Goal: Transaction & Acquisition: Purchase product/service

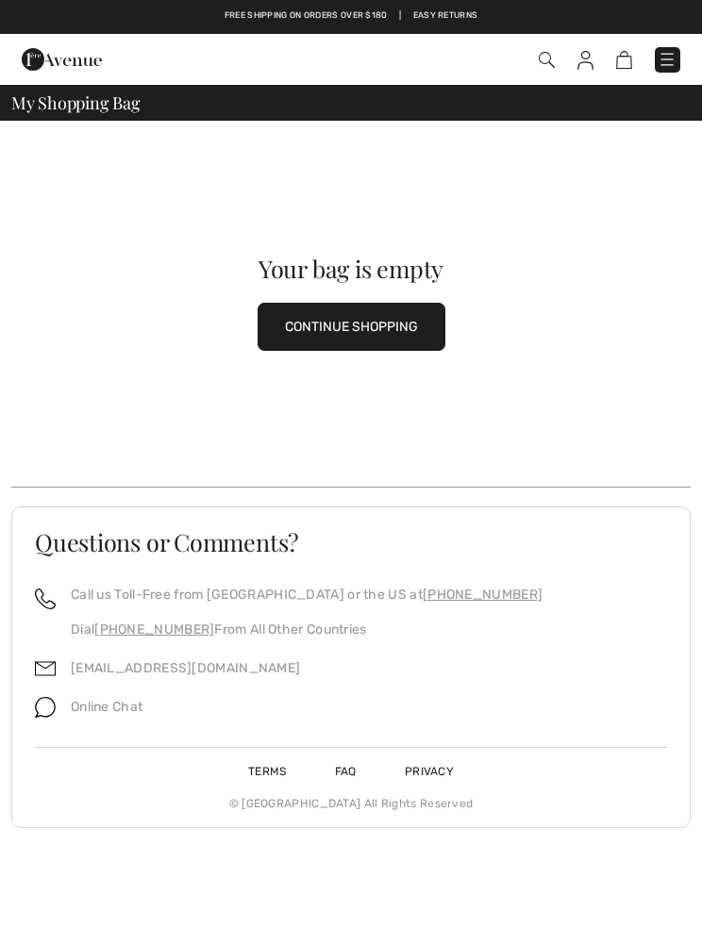
click at [368, 321] on button "CONTINUE SHOPPING" at bounding box center [351, 327] width 188 height 48
click at [548, 57] on img at bounding box center [546, 60] width 16 height 16
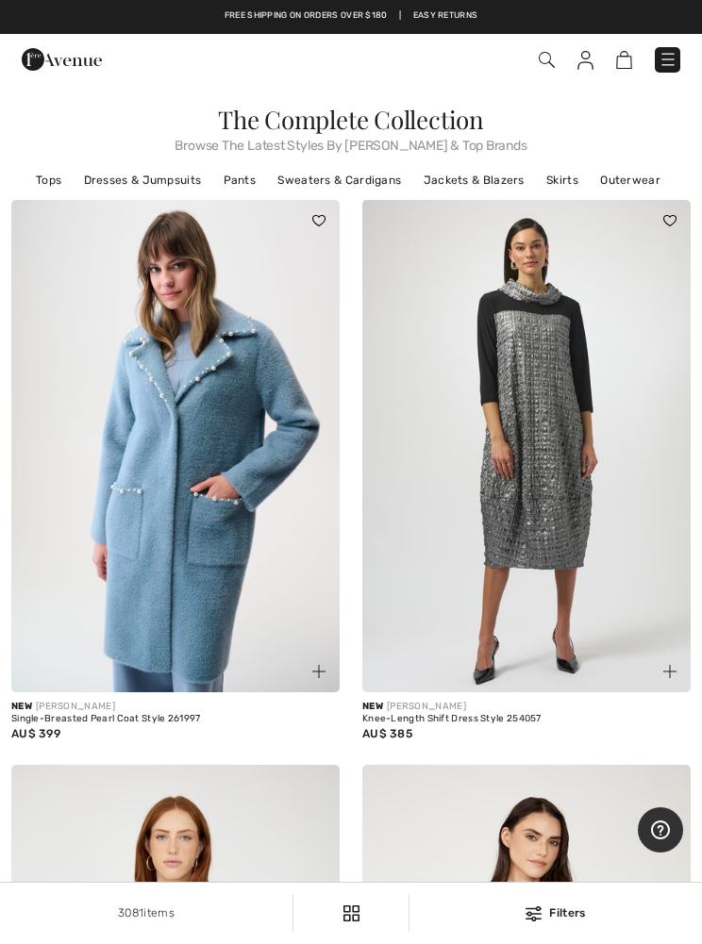
click at [549, 64] on img at bounding box center [546, 60] width 16 height 16
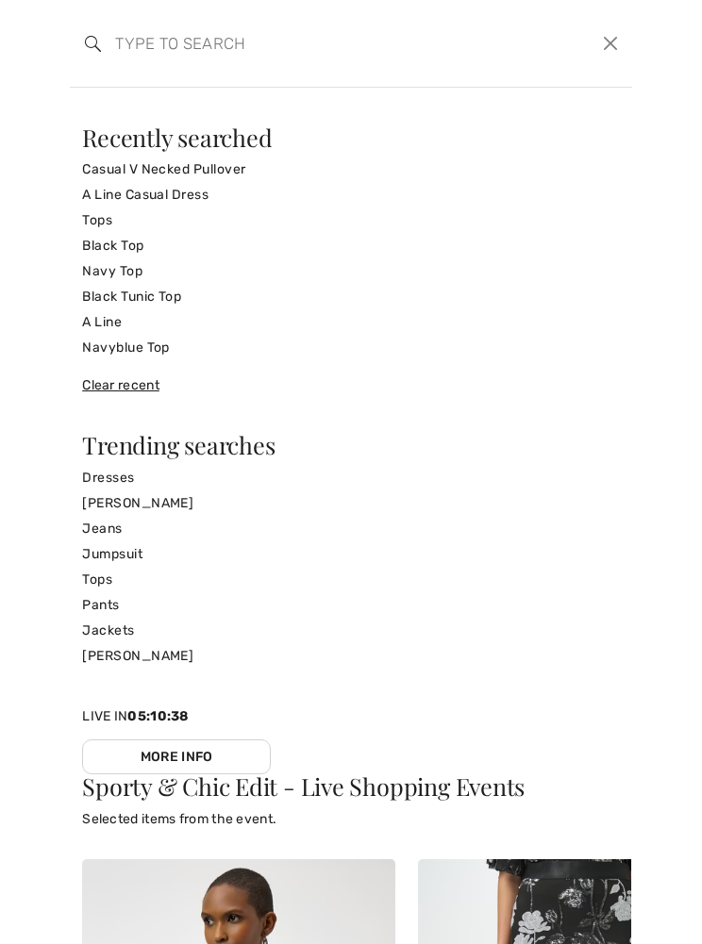
click at [141, 41] on input "search" at bounding box center [292, 43] width 383 height 57
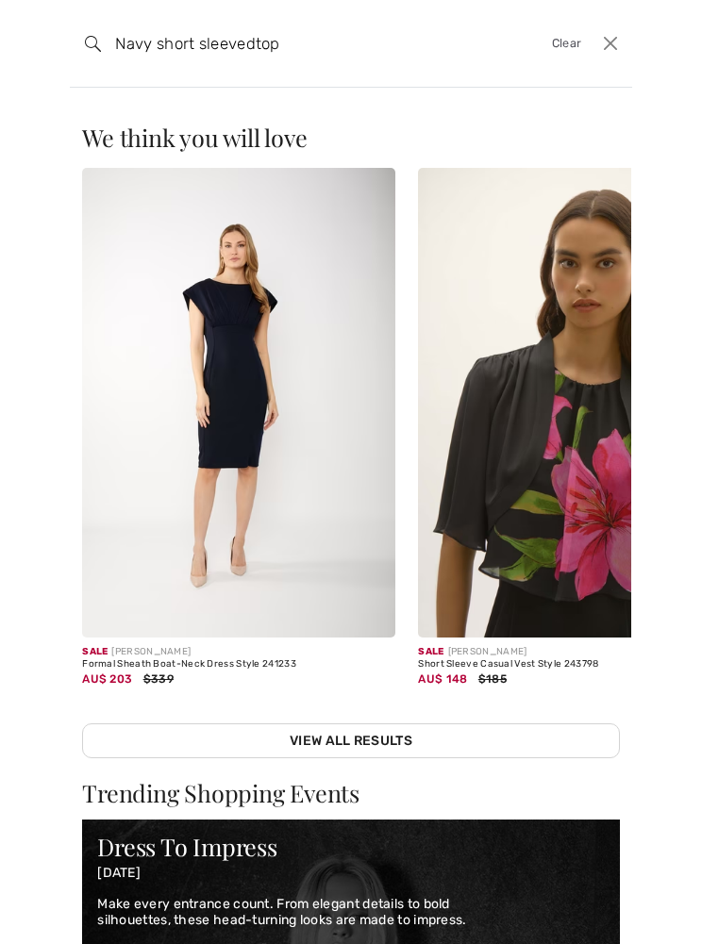
type input "Navy short sleevedtop"
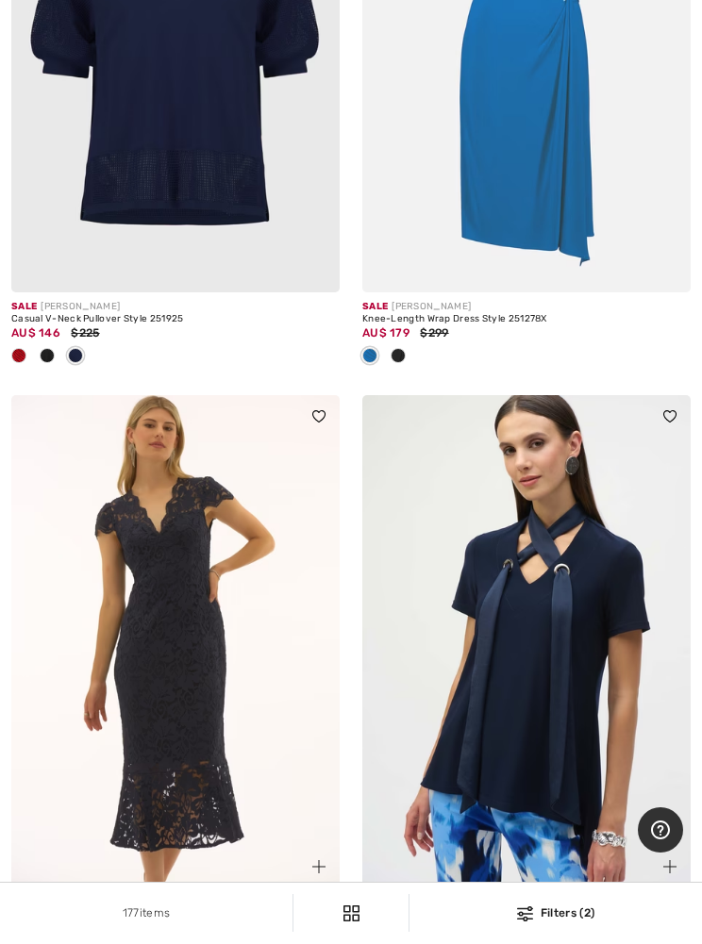
scroll to position [8499, 0]
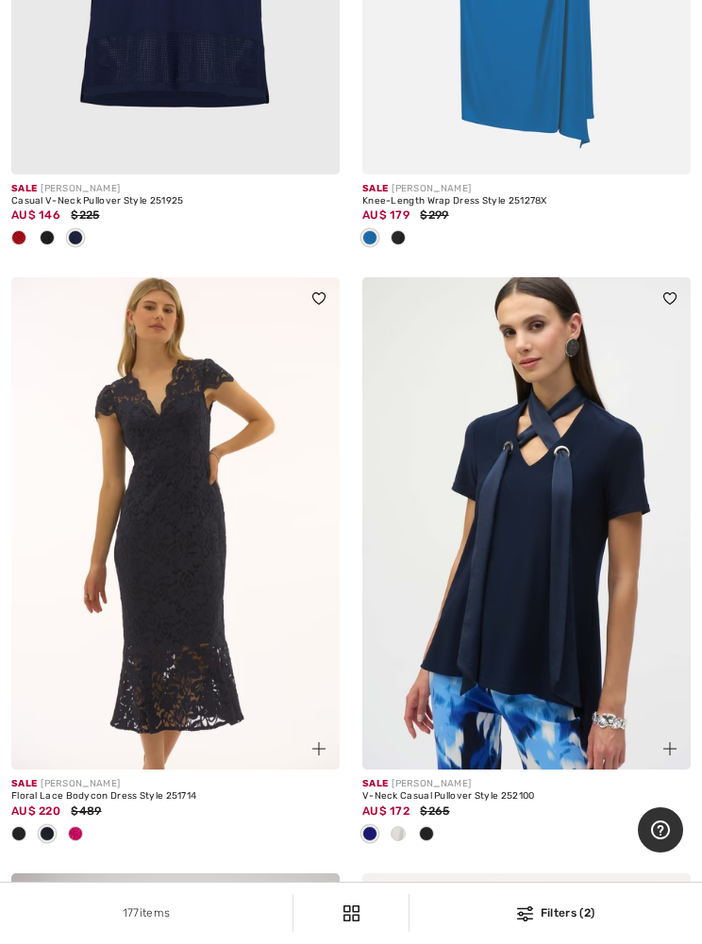
click at [573, 586] on img at bounding box center [526, 523] width 328 height 492
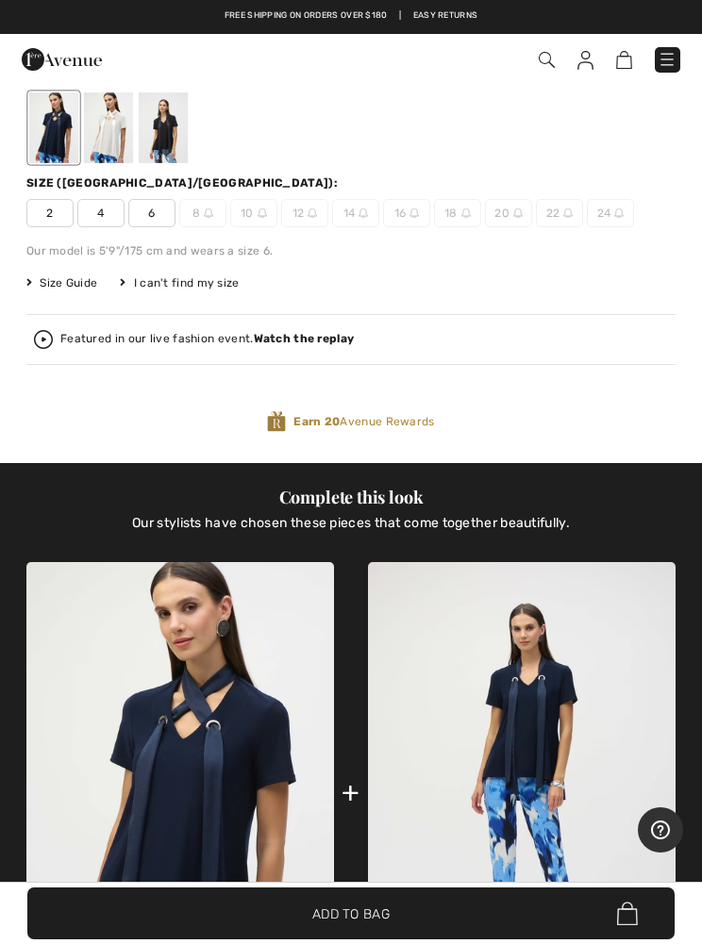
scroll to position [1007, 0]
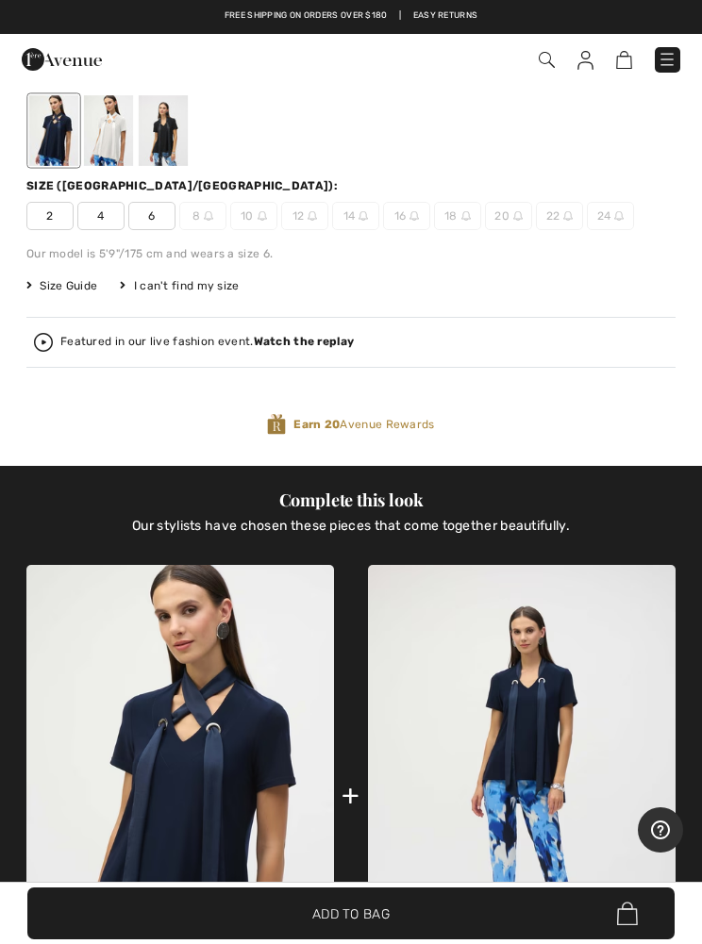
click at [166, 141] on div at bounding box center [163, 130] width 49 height 71
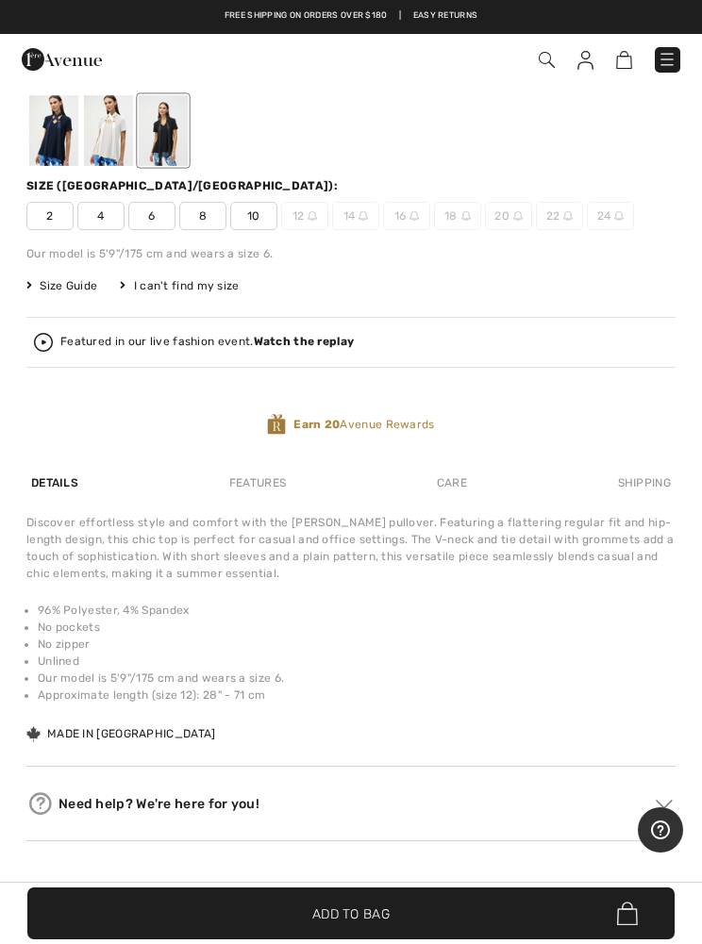
click at [58, 120] on div at bounding box center [53, 130] width 49 height 71
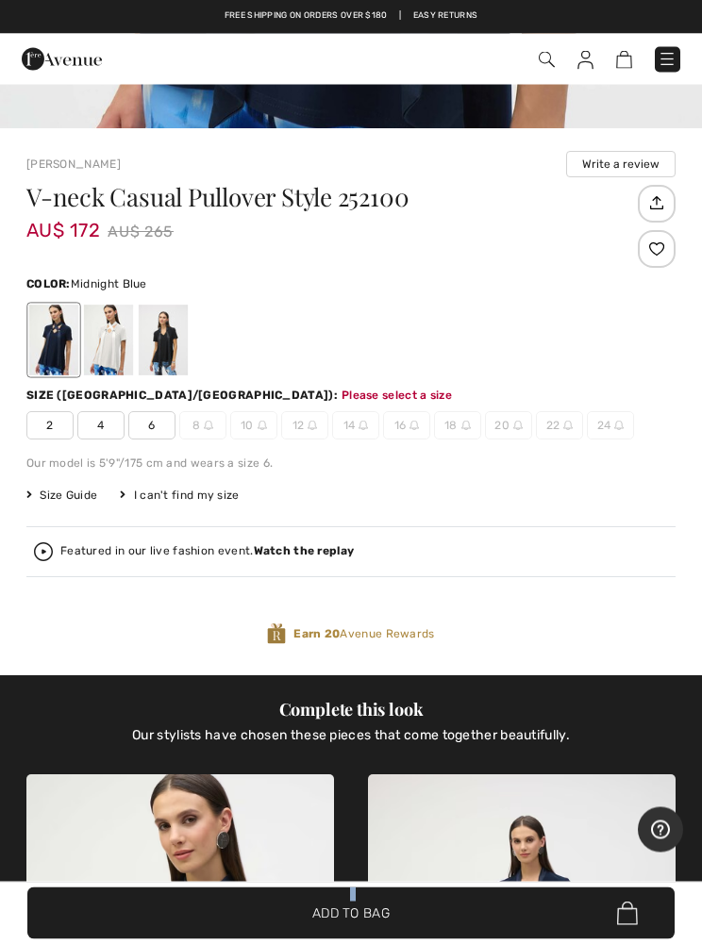
scroll to position [787, 0]
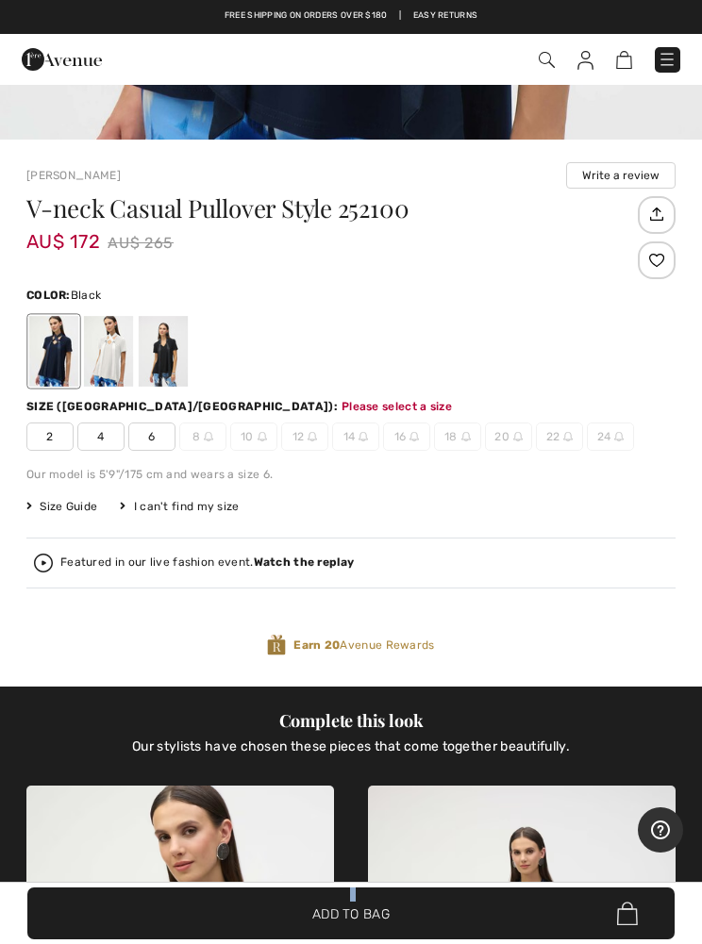
click at [174, 349] on div at bounding box center [163, 351] width 49 height 71
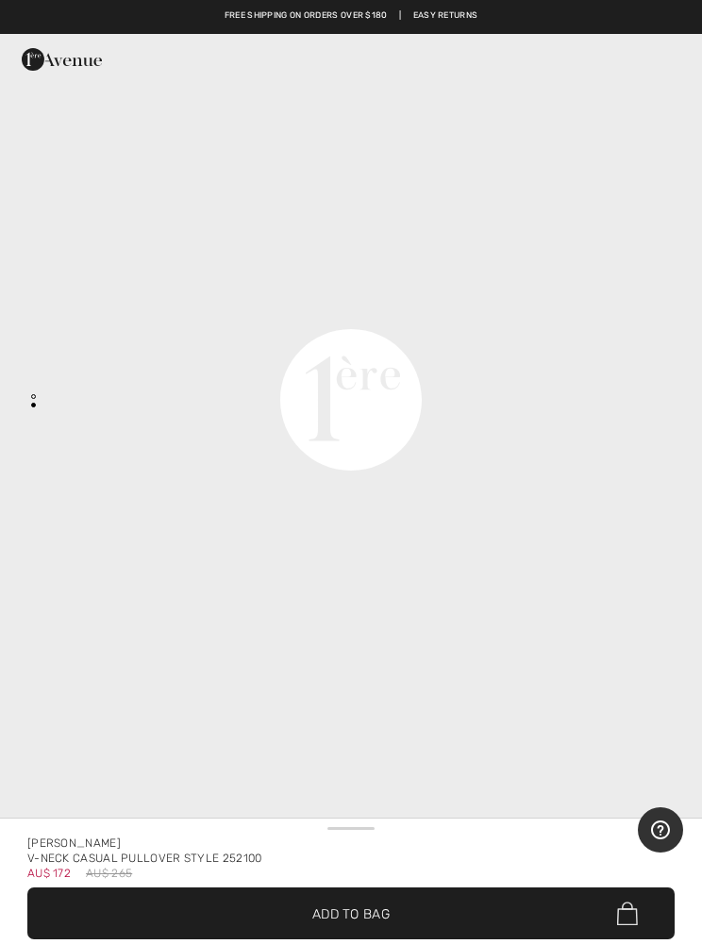
scroll to position [1414, 0]
click at [587, 224] on video "Your browser does not support the video tag." at bounding box center [351, 49] width 702 height 351
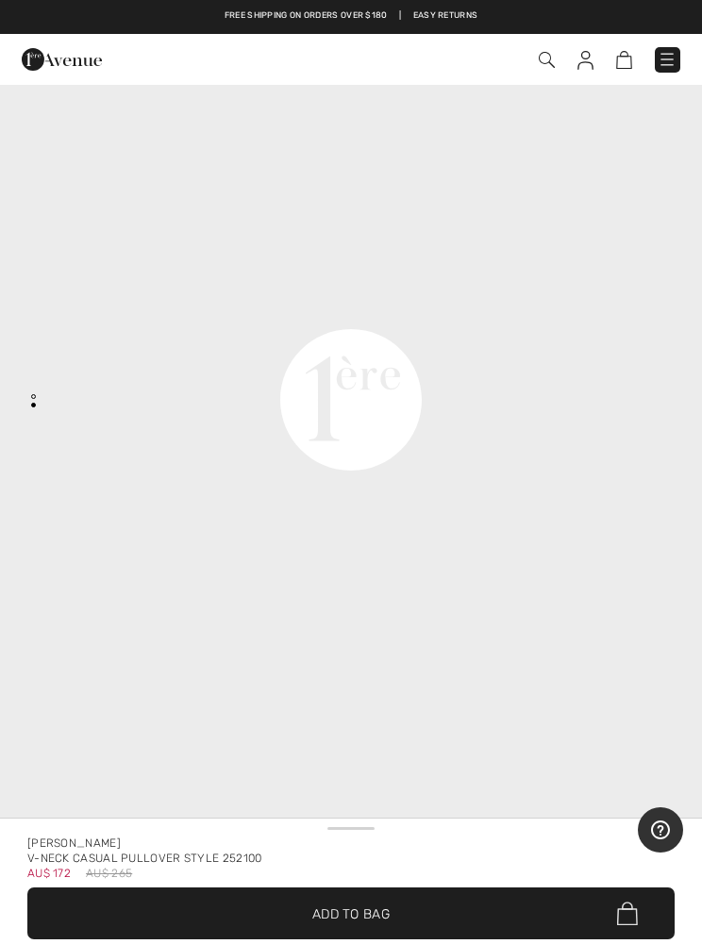
click at [128, 939] on span "✔ Added to Bag Add to Bag" at bounding box center [350, 913] width 647 height 52
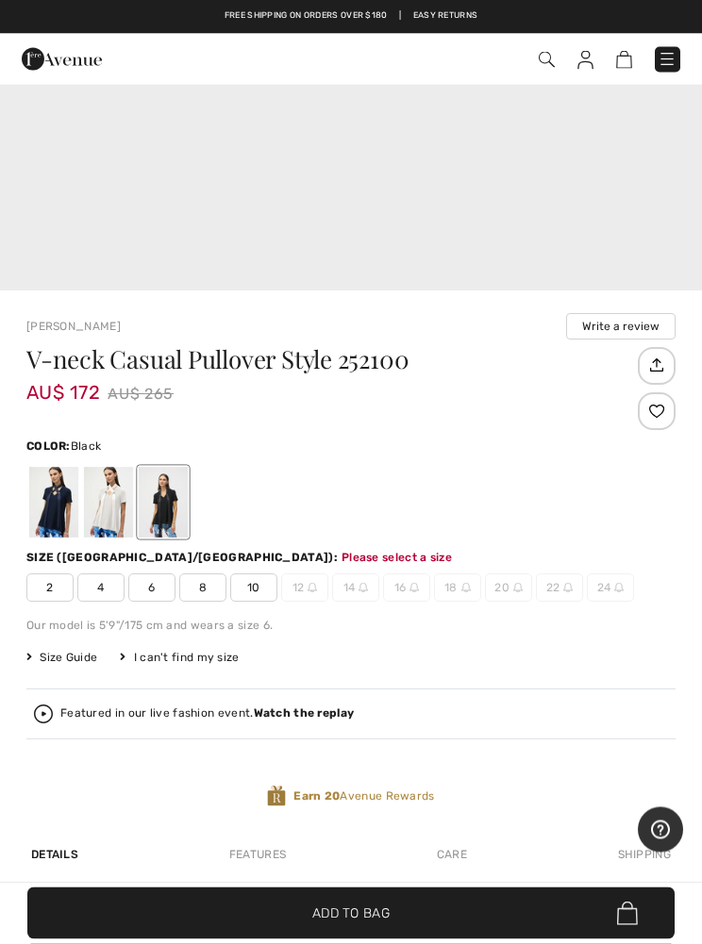
scroll to position [636, 0]
click at [63, 500] on div at bounding box center [53, 502] width 49 height 71
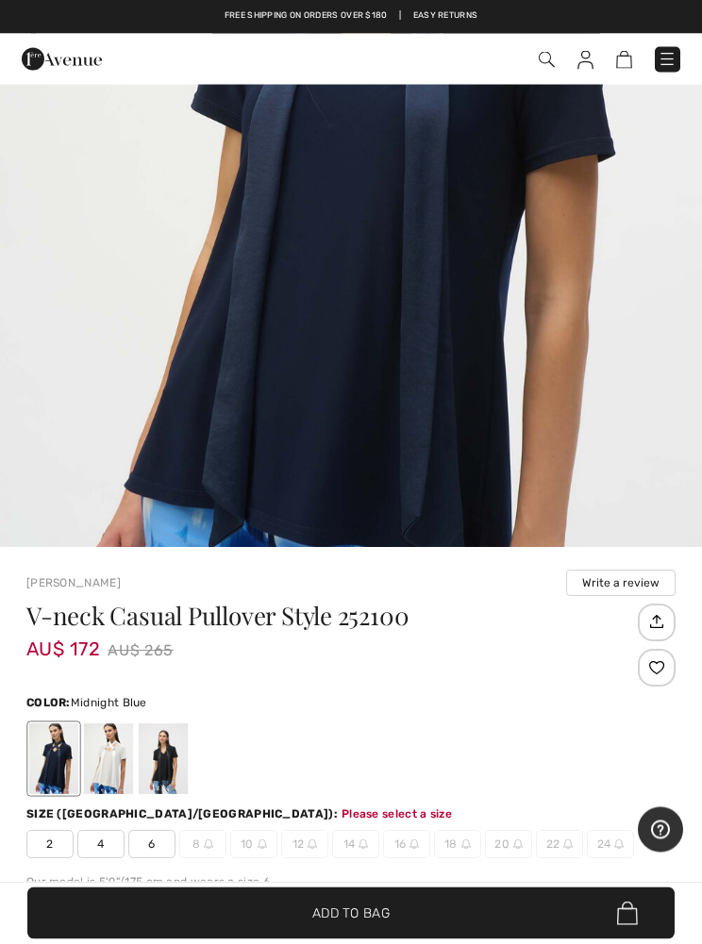
scroll to position [379, 0]
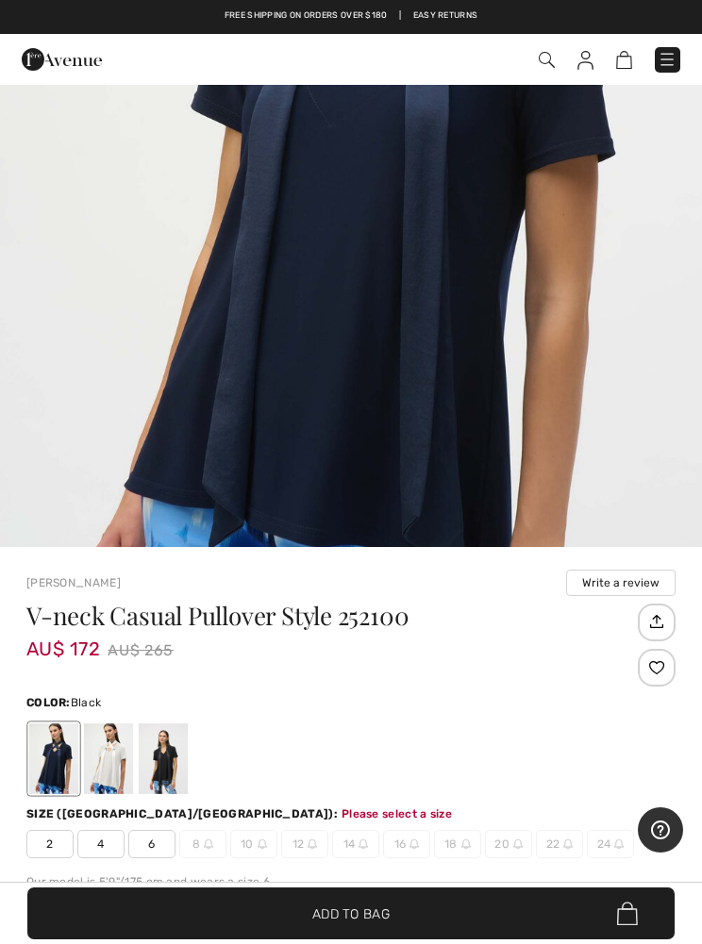
click at [158, 753] on div at bounding box center [163, 758] width 49 height 71
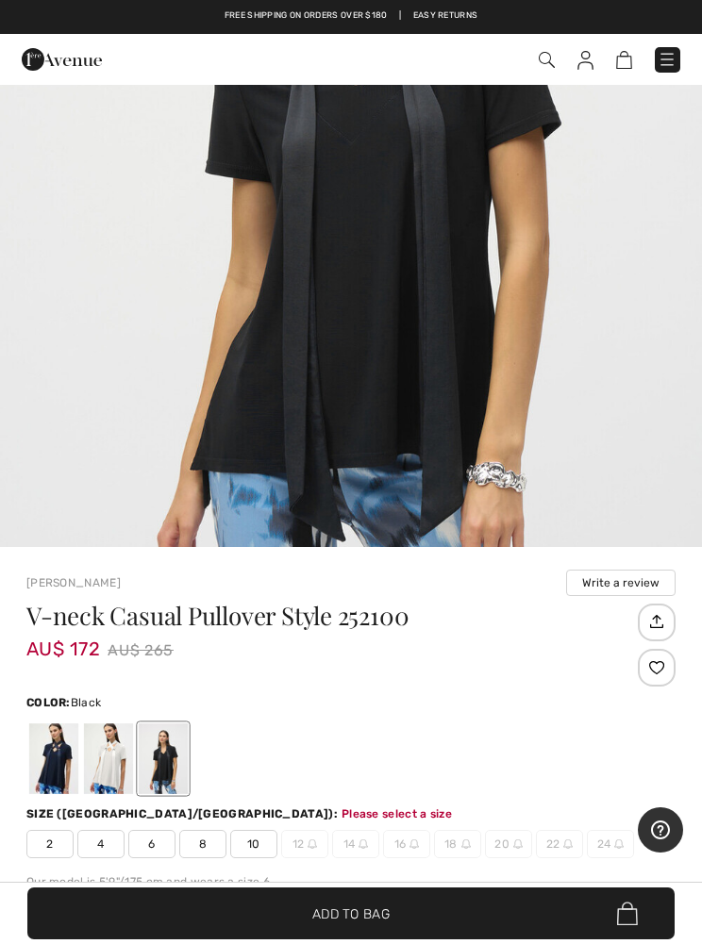
click at [209, 841] on span "8" at bounding box center [202, 844] width 47 height 28
click at [376, 939] on span "✔ Added to Bag Add to Bag" at bounding box center [350, 913] width 647 height 52
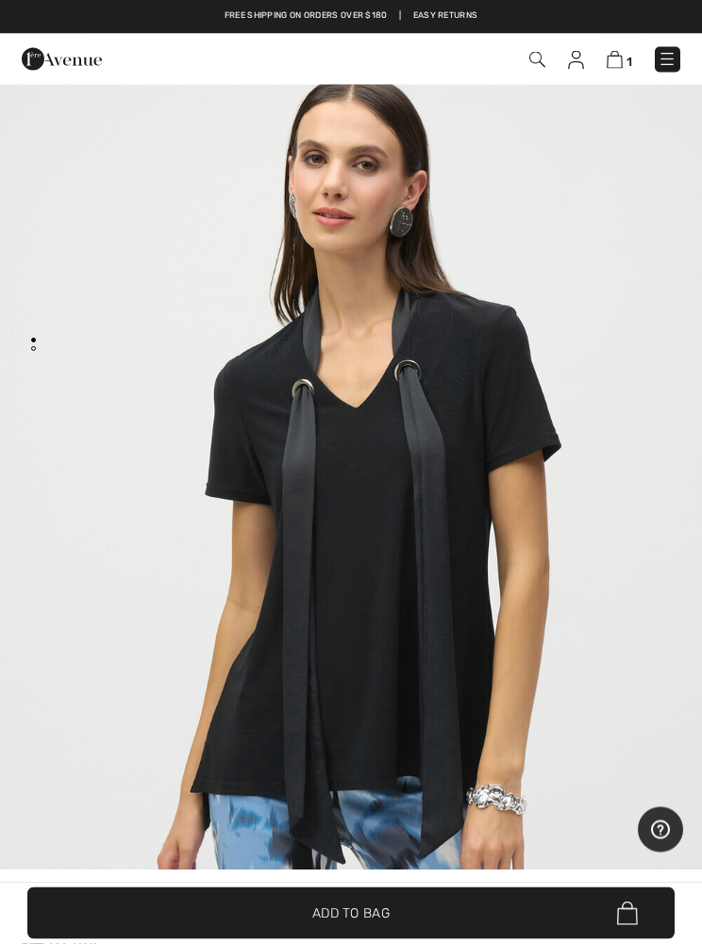
scroll to position [0, 0]
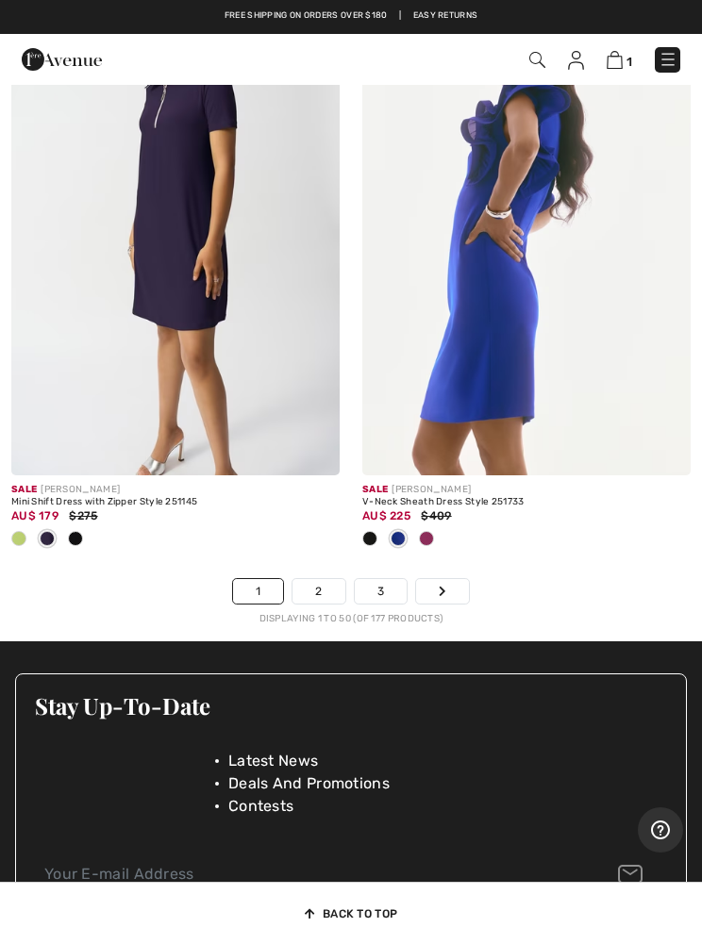
scroll to position [15001, 0]
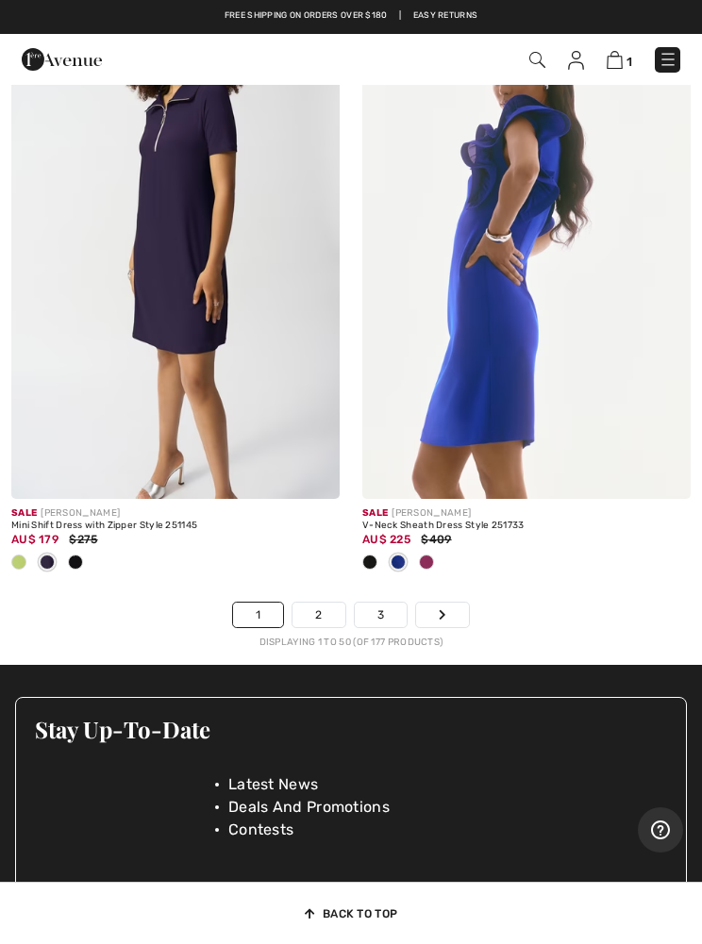
click at [323, 603] on link "2" at bounding box center [318, 615] width 52 height 25
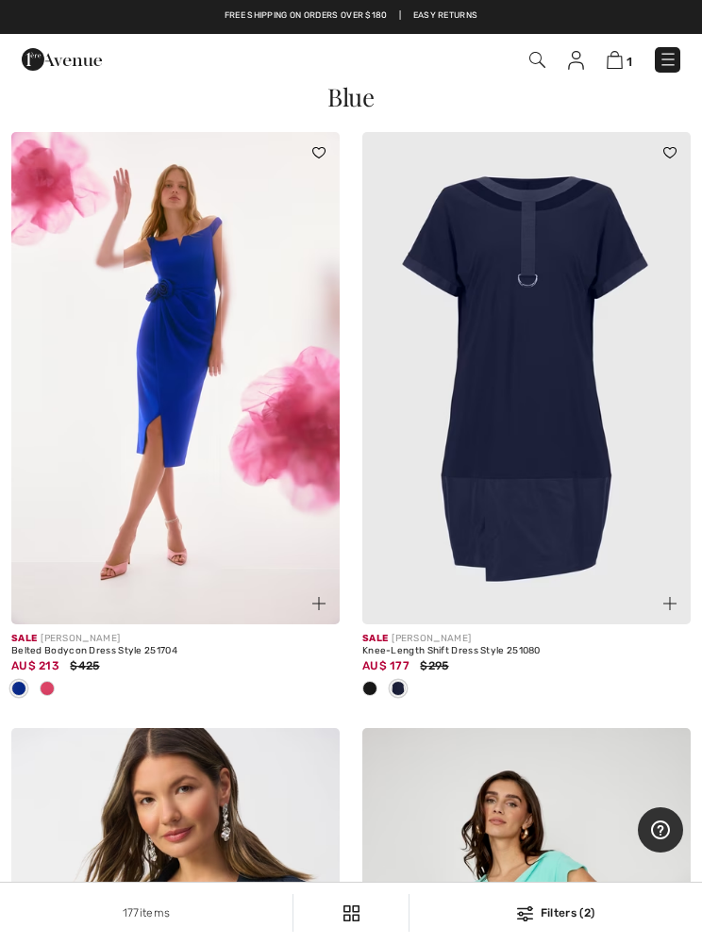
click at [552, 424] on img at bounding box center [526, 378] width 328 height 492
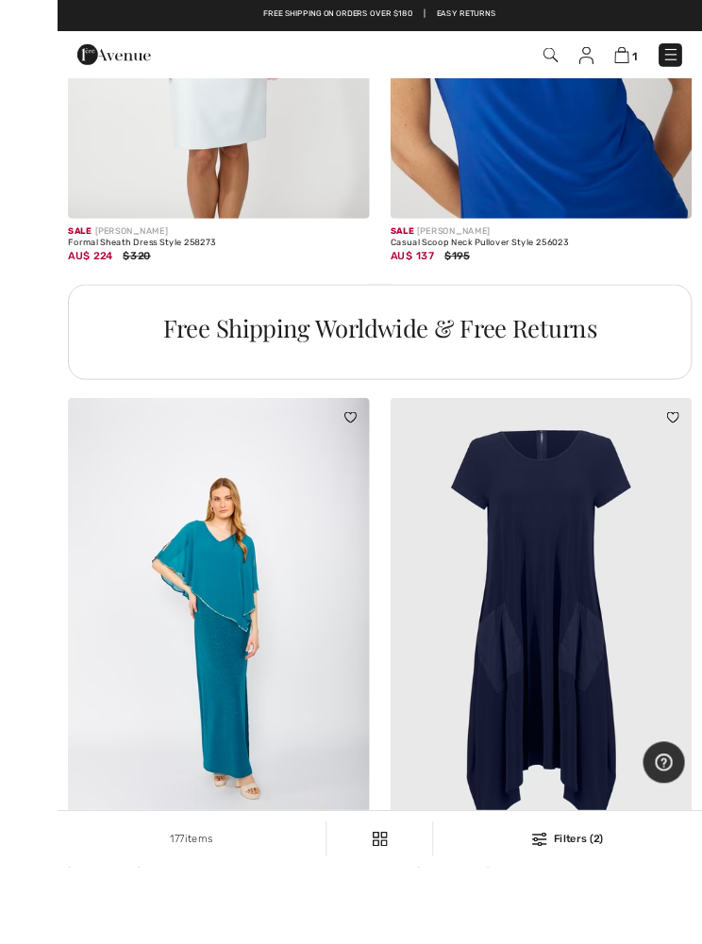
scroll to position [3419, 0]
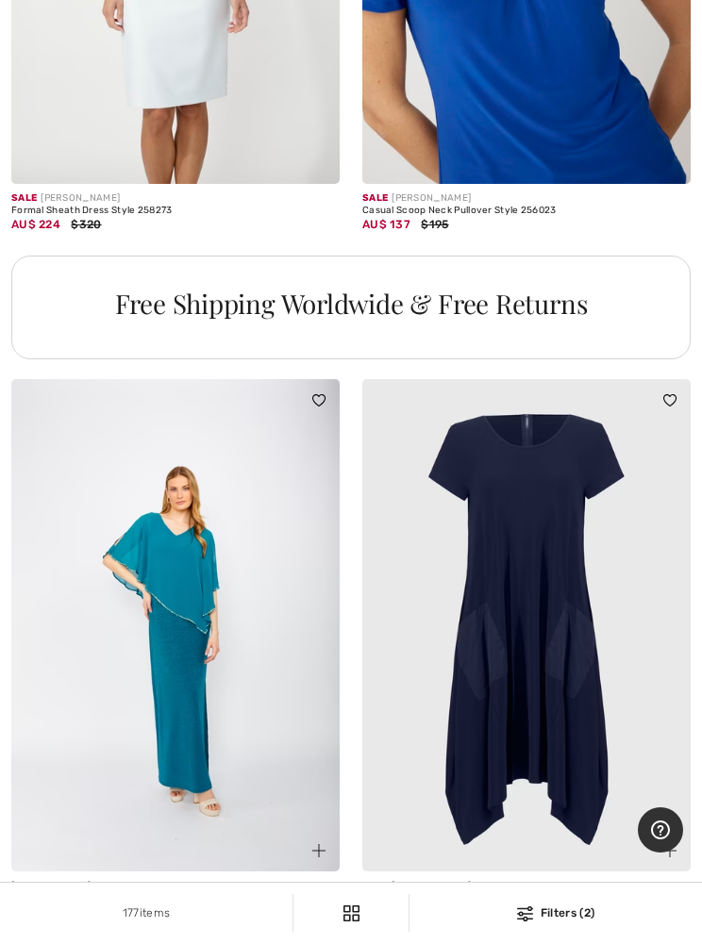
click at [565, 598] on img at bounding box center [526, 625] width 328 height 492
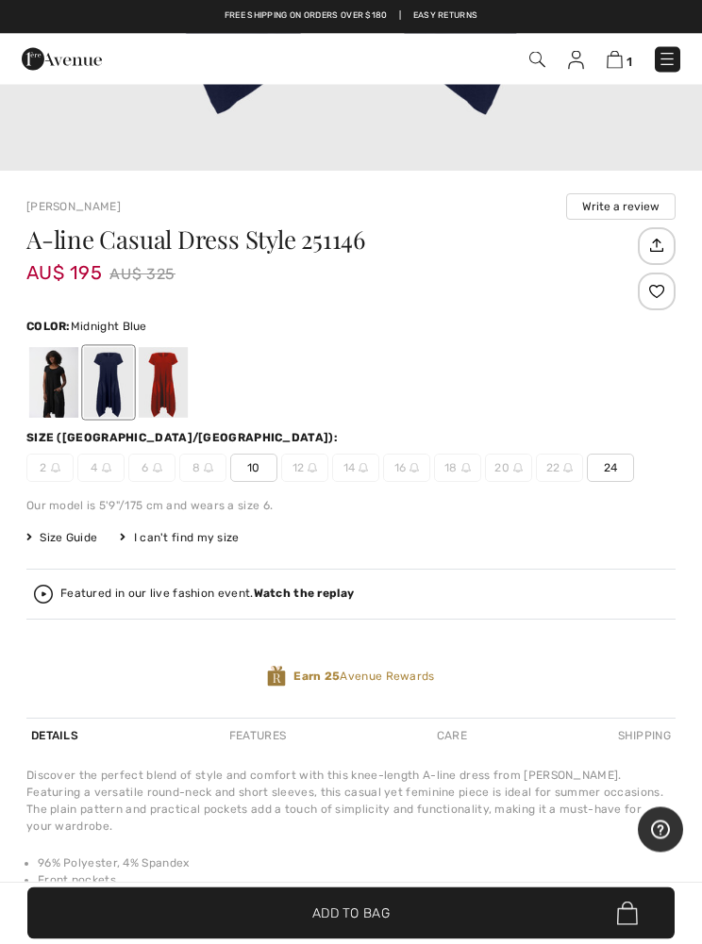
scroll to position [755, 0]
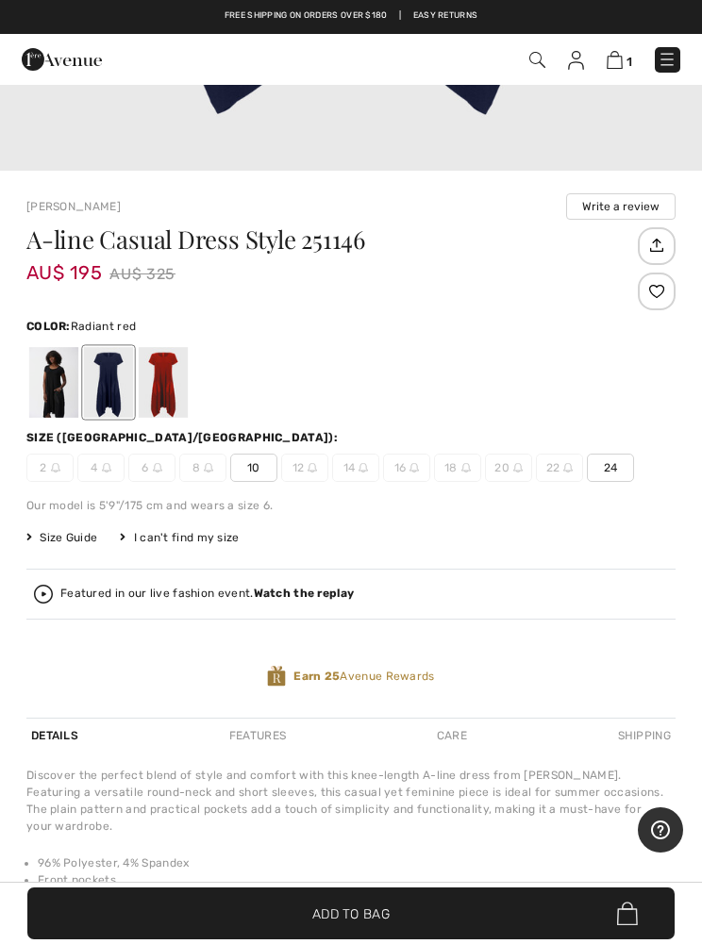
click at [178, 373] on div at bounding box center [163, 382] width 49 height 71
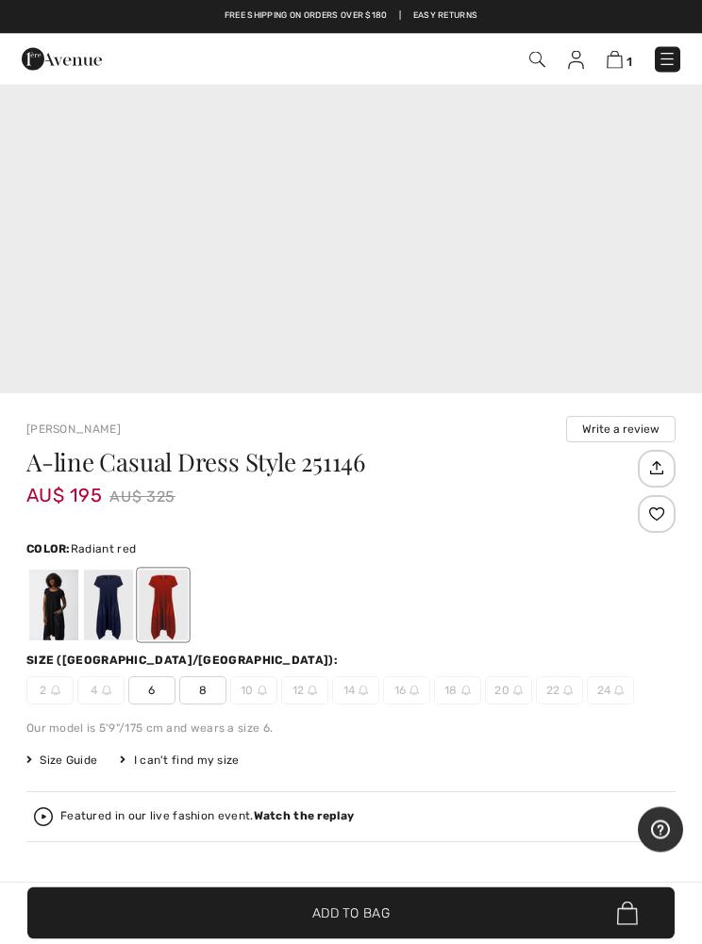
scroll to position [469, 0]
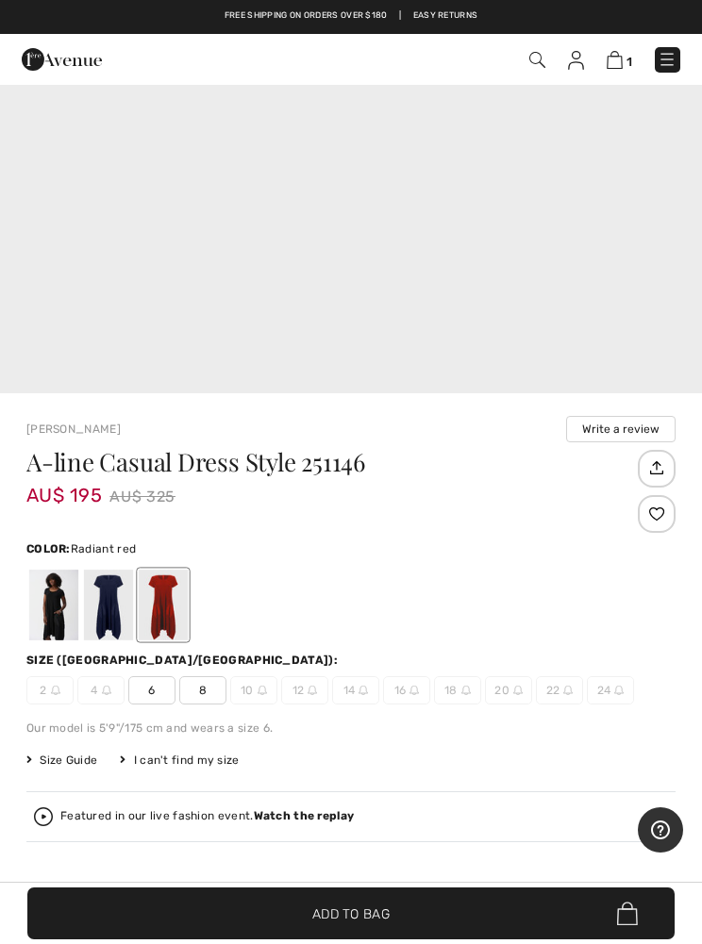
click at [58, 595] on div at bounding box center [53, 605] width 49 height 71
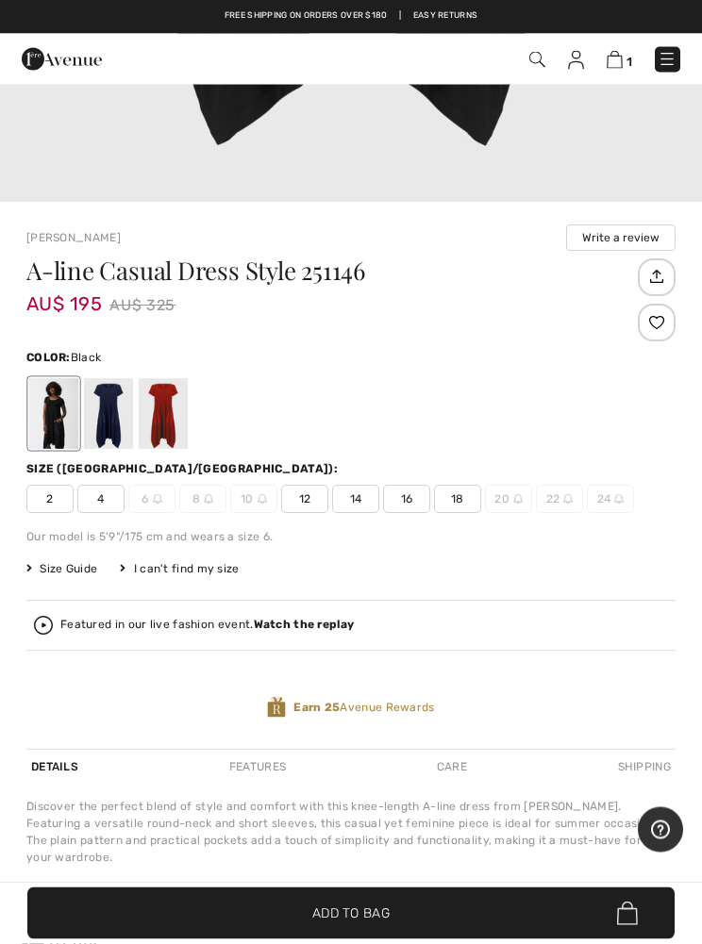
scroll to position [724, 0]
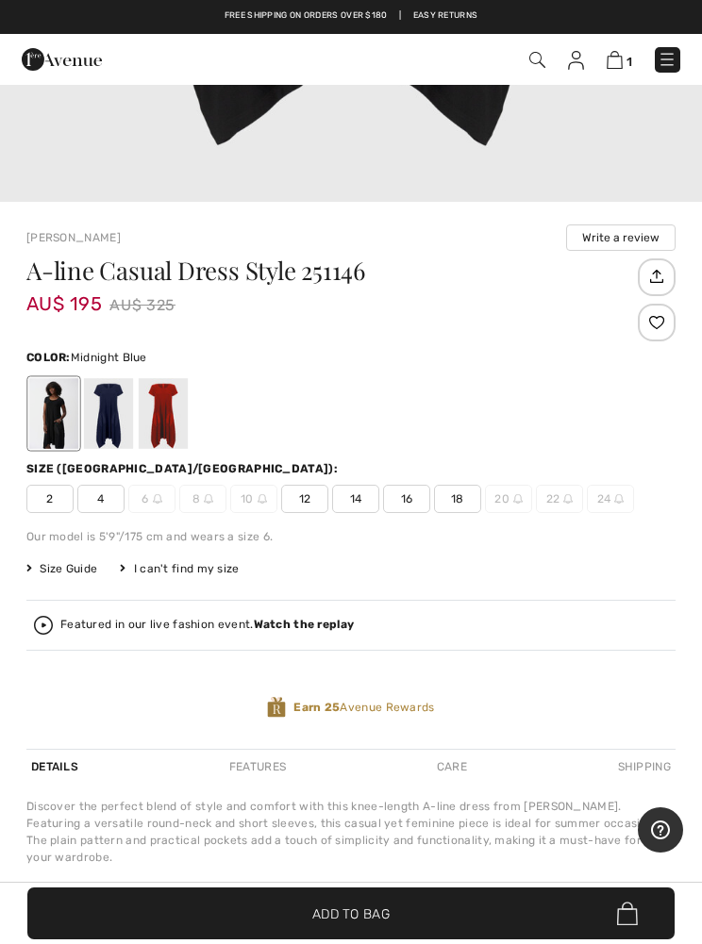
click at [129, 412] on div at bounding box center [108, 413] width 49 height 71
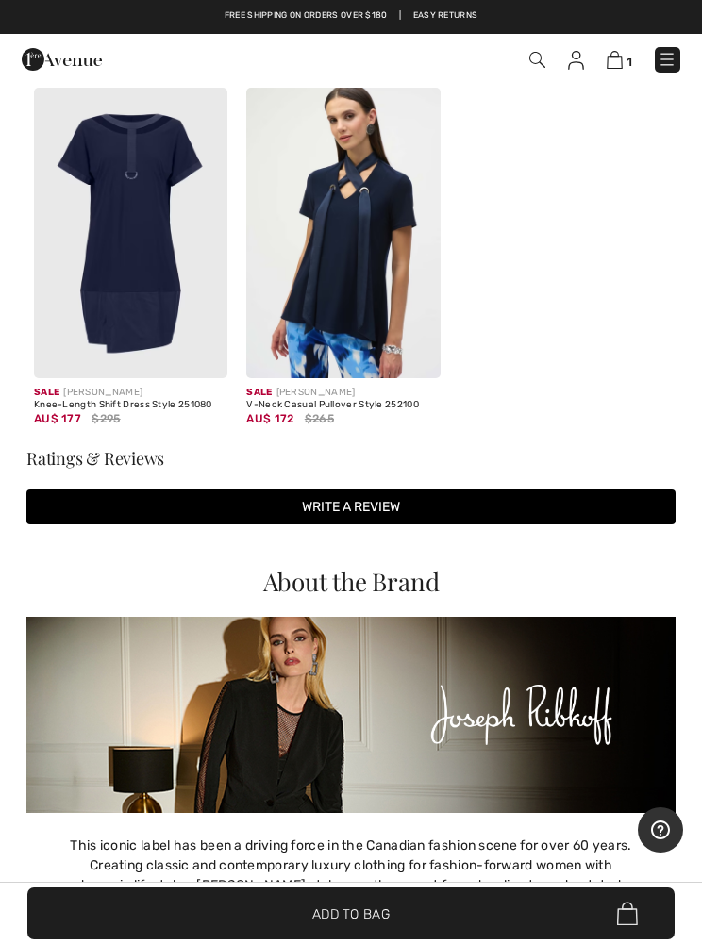
scroll to position [0, 0]
